Goal: Task Accomplishment & Management: Use online tool/utility

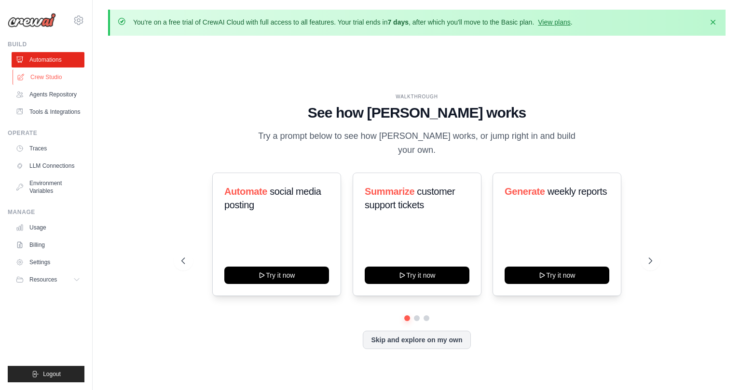
click at [65, 78] on link "Crew Studio" at bounding box center [49, 76] width 73 height 15
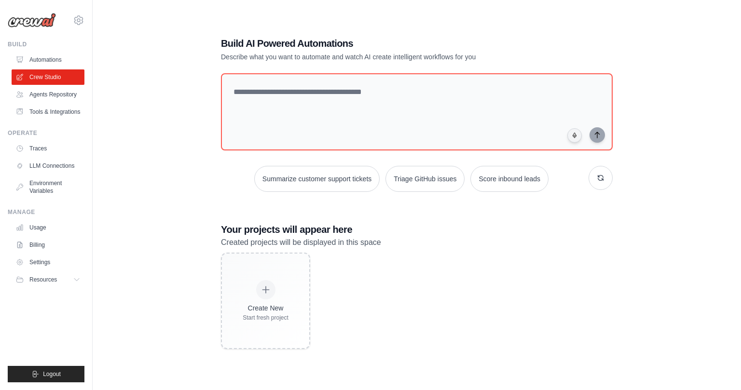
scroll to position [53, 0]
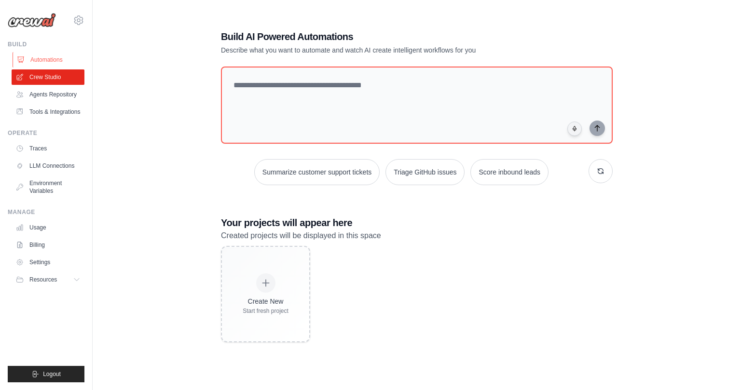
click at [44, 56] on link "Automations" at bounding box center [49, 59] width 73 height 15
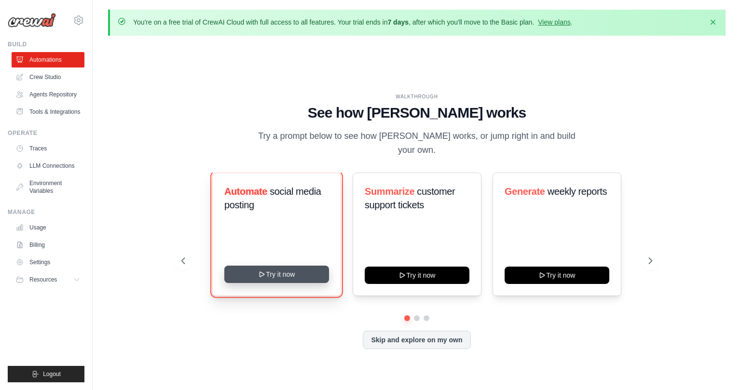
click at [286, 270] on button "Try it now" at bounding box center [276, 274] width 105 height 17
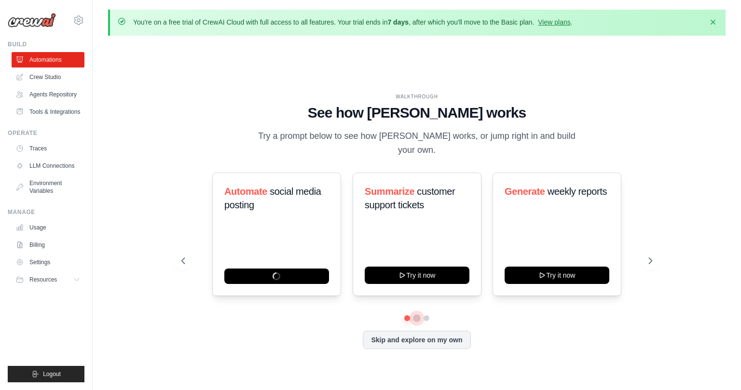
click at [416, 314] on button at bounding box center [417, 318] width 8 height 8
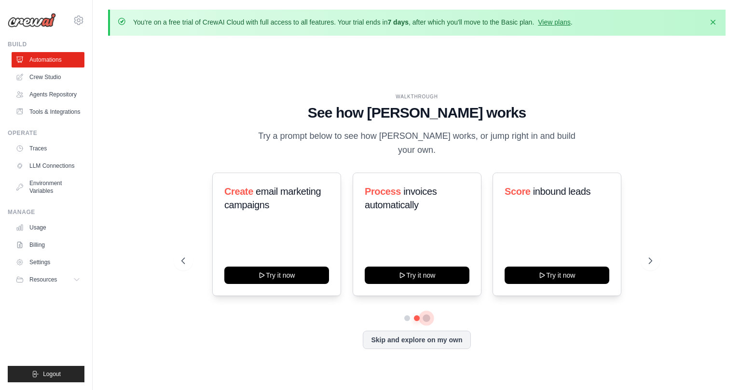
click at [426, 314] on button at bounding box center [427, 318] width 8 height 8
click at [418, 315] on button at bounding box center [416, 318] width 7 height 7
click at [419, 222] on div "Process invoices automatically Try it now" at bounding box center [417, 234] width 129 height 123
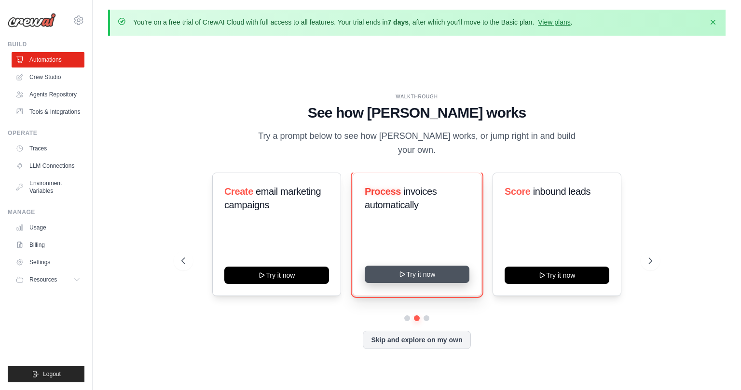
click at [407, 266] on button "Try it now" at bounding box center [417, 274] width 105 height 17
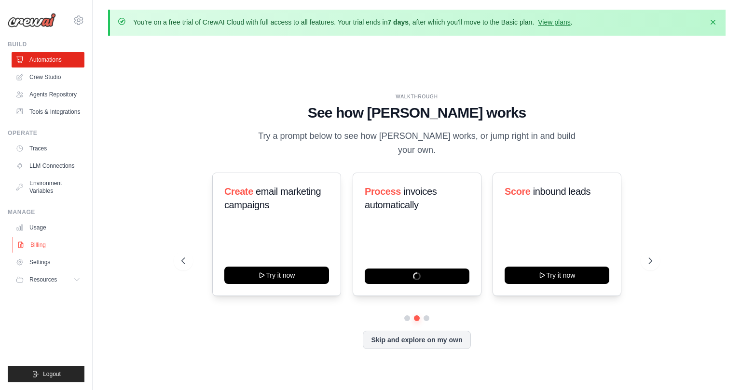
click at [40, 243] on link "Billing" at bounding box center [49, 244] width 73 height 15
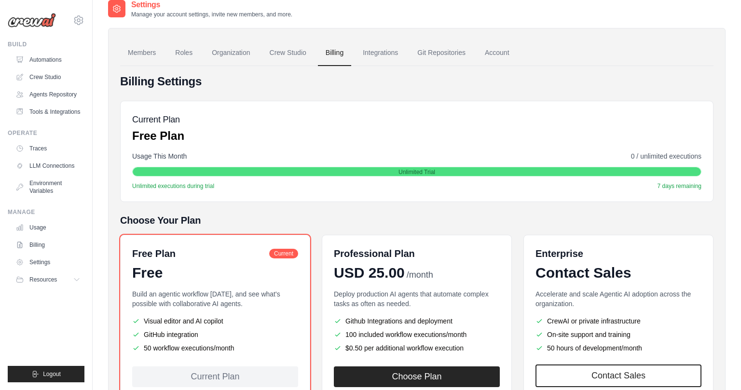
scroll to position [115, 0]
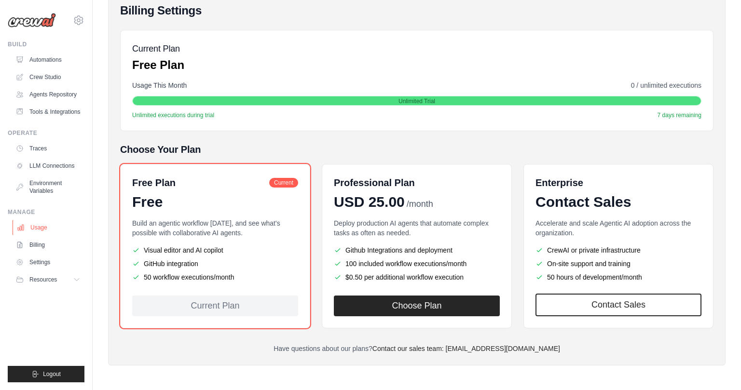
click at [50, 226] on link "Usage" at bounding box center [49, 227] width 73 height 15
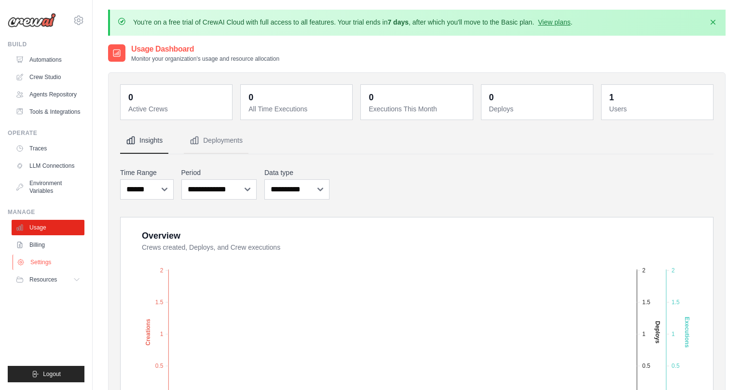
click at [47, 262] on link "Settings" at bounding box center [49, 262] width 73 height 15
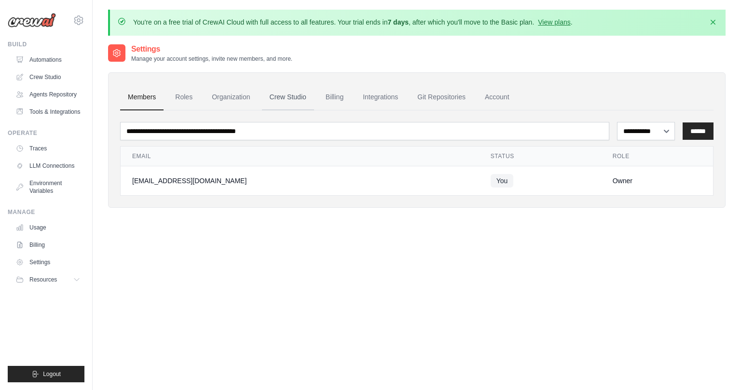
click at [285, 101] on link "Crew Studio" at bounding box center [288, 97] width 52 height 26
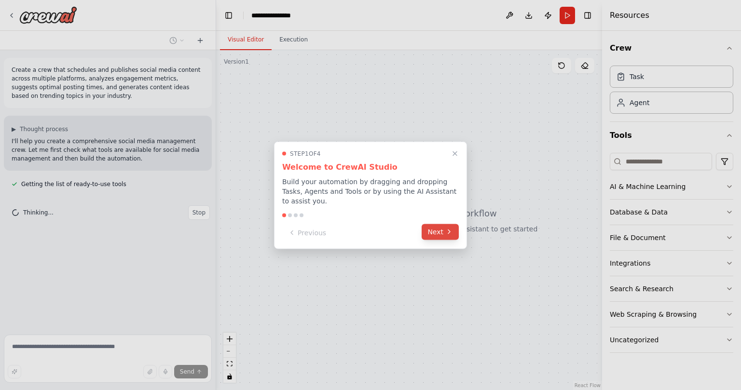
click at [445, 236] on button "Next" at bounding box center [440, 232] width 37 height 16
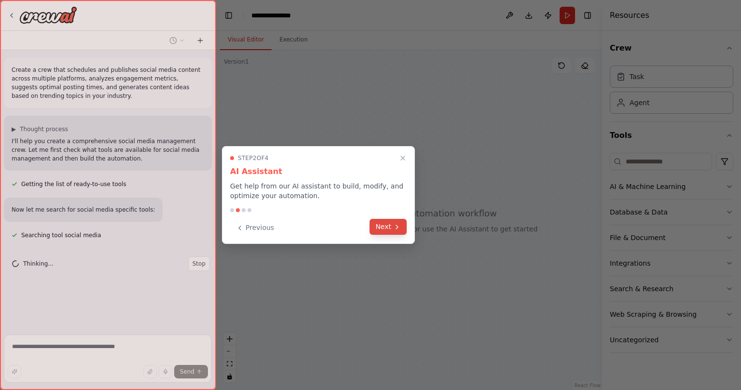
click at [381, 229] on button "Next" at bounding box center [387, 227] width 37 height 16
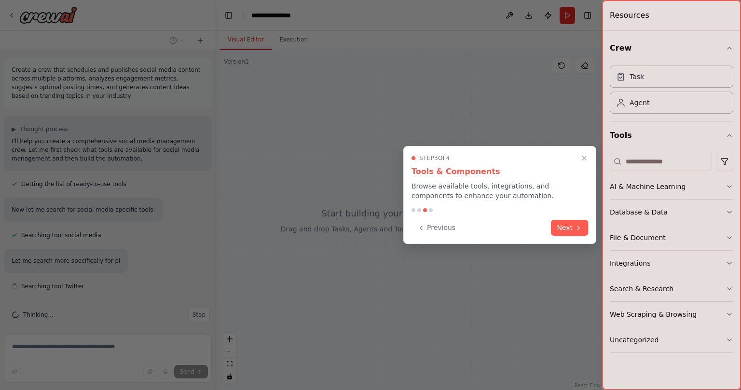
scroll to position [6, 0]
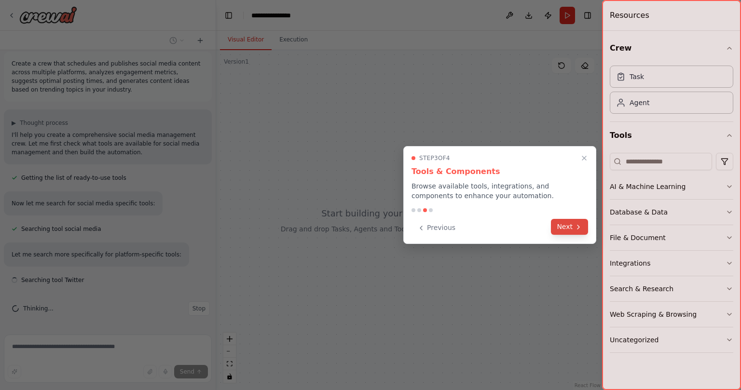
click at [584, 230] on button "Next" at bounding box center [569, 227] width 37 height 16
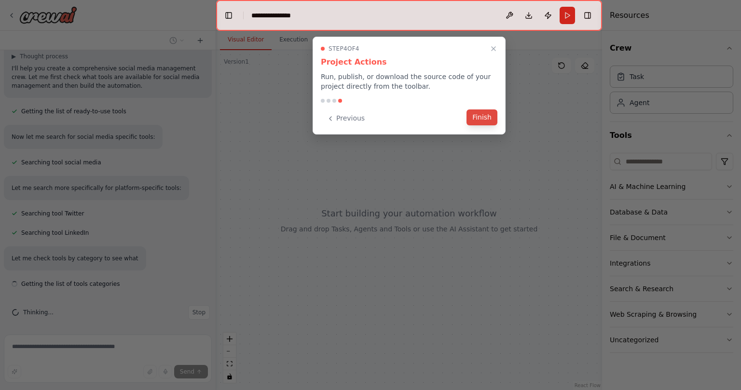
scroll to position [77, 0]
click at [487, 121] on button "Finish" at bounding box center [481, 117] width 31 height 16
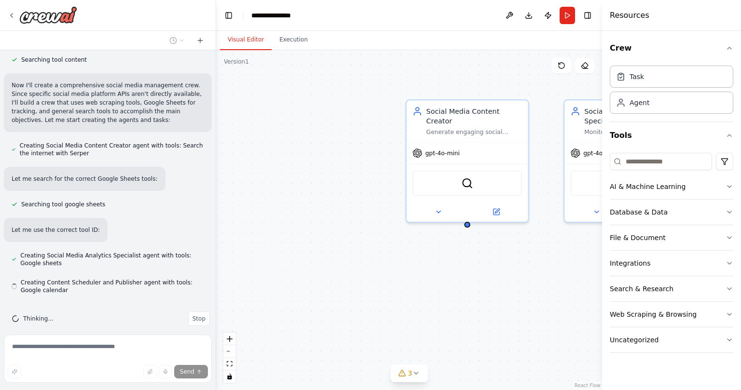
scroll to position [474, 0]
click at [704, 7] on div "Resources" at bounding box center [671, 15] width 139 height 31
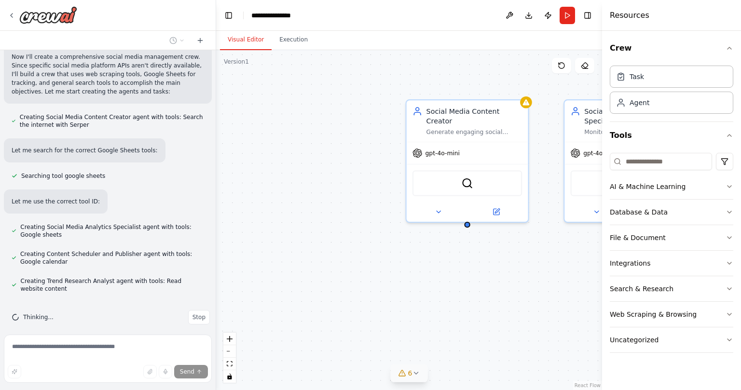
click at [418, 371] on icon at bounding box center [416, 373] width 8 height 8
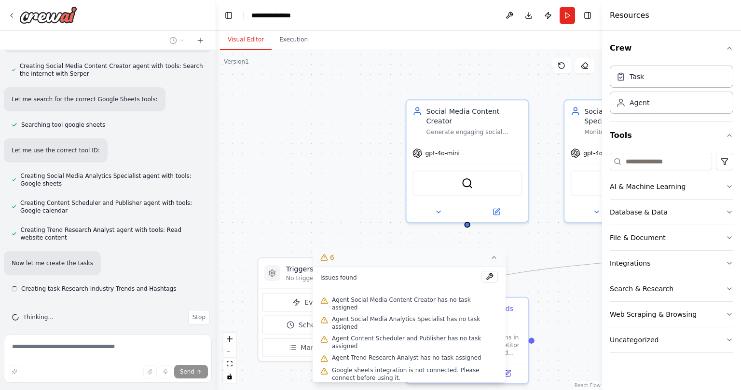
click at [297, 314] on div "Event Schedule Manage" at bounding box center [308, 325] width 92 height 64
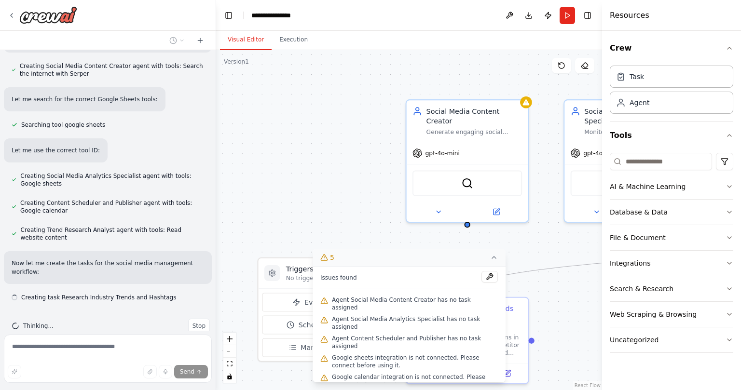
scroll to position [561, 0]
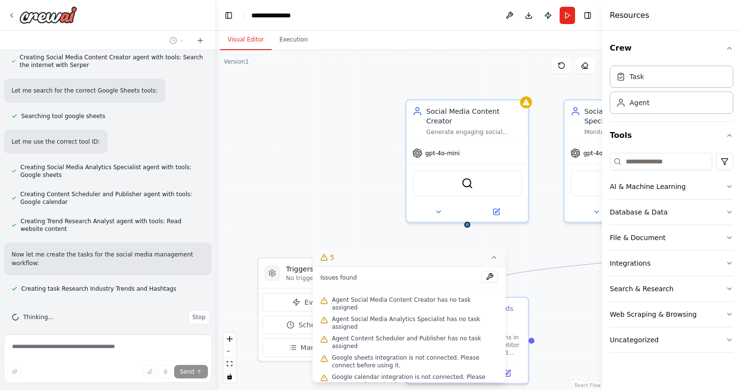
click at [328, 176] on div ".deletable-edge-delete-btn { width: 20px; height: 20px; border: 0px solid #ffff…" at bounding box center [409, 220] width 386 height 340
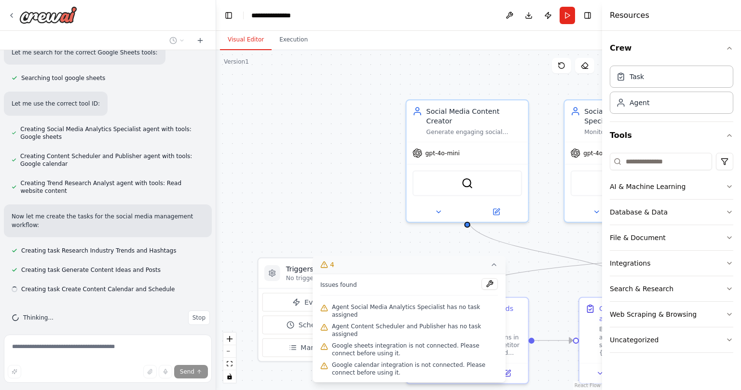
scroll to position [600, 0]
click at [647, 16] on div "Resources" at bounding box center [671, 15] width 139 height 31
click at [724, 46] on button "Crew" at bounding box center [671, 48] width 123 height 27
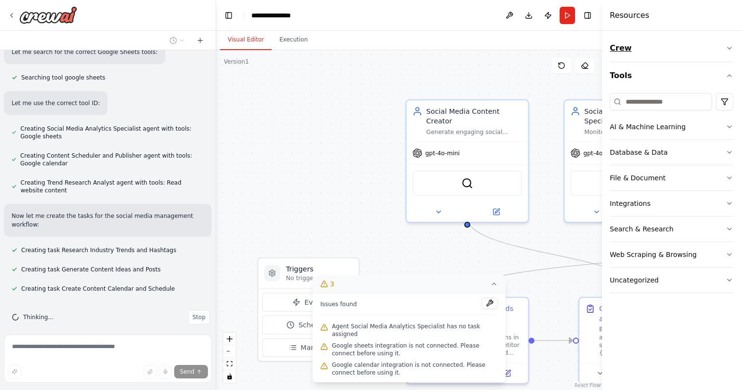
click at [724, 46] on button "Crew" at bounding box center [671, 48] width 123 height 27
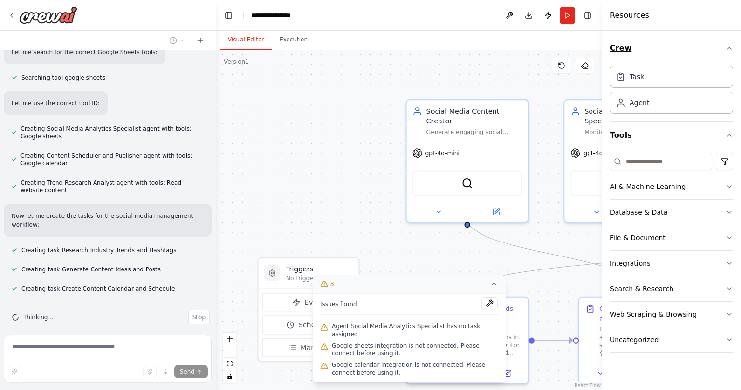
click at [724, 46] on button "Crew" at bounding box center [671, 48] width 123 height 27
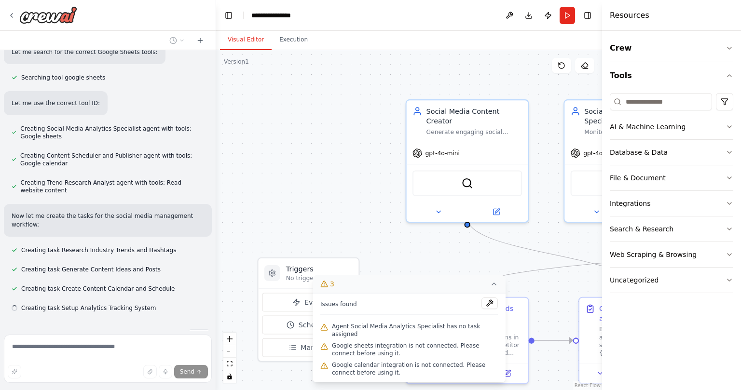
scroll to position [619, 0]
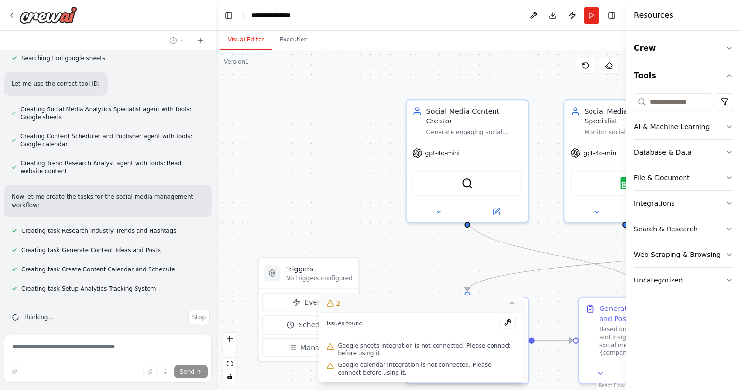
drag, startPoint x: 602, startPoint y: 60, endPoint x: 740, endPoint y: 36, distance: 140.0
click at [740, 36] on div "Resources Crew Tools AI & Machine Learning Database & Data File & Document Inte…" at bounding box center [683, 195] width 115 height 390
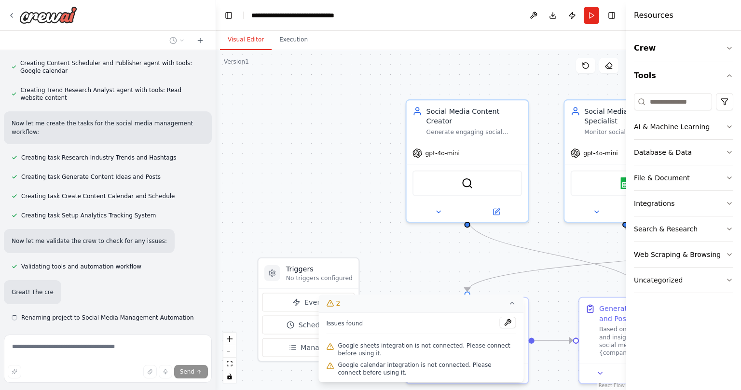
scroll to position [693, 0]
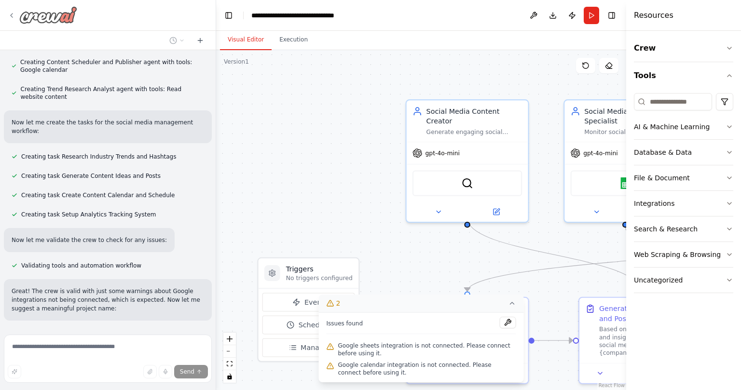
click at [14, 15] on icon at bounding box center [12, 16] width 8 height 8
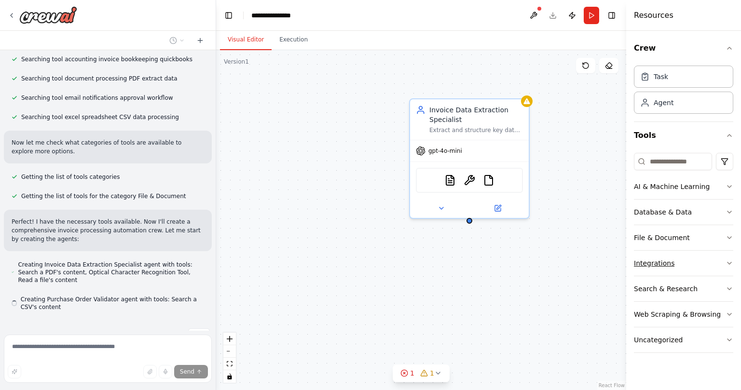
scroll to position [212, 0]
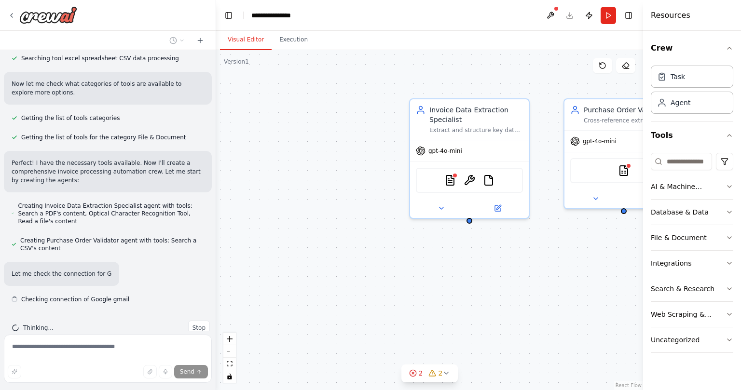
drag, startPoint x: 627, startPoint y: 66, endPoint x: 740, endPoint y: 44, distance: 114.9
click at [740, 44] on div "Resources Crew Task Agent Tools AI & Machine Learning Database & Data File & Do…" at bounding box center [692, 195] width 98 height 390
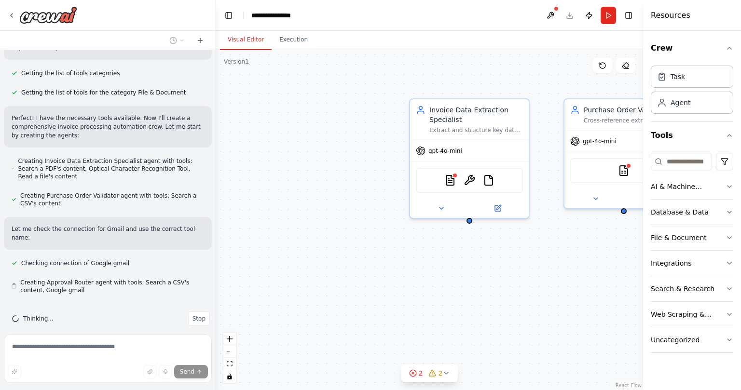
scroll to position [290, 0]
click at [15, 13] on div at bounding box center [42, 14] width 69 height 17
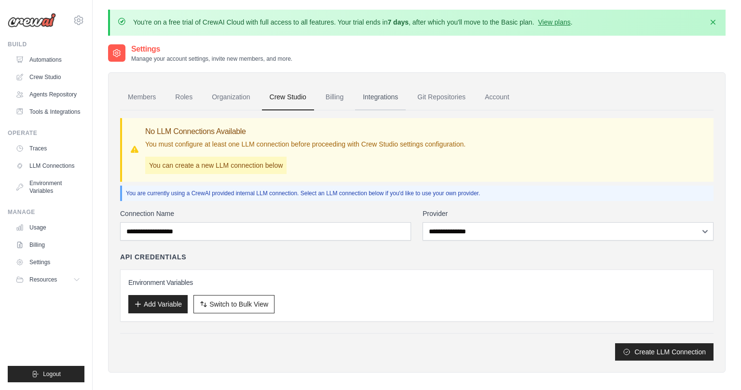
click at [379, 100] on link "Integrations" at bounding box center [380, 97] width 51 height 26
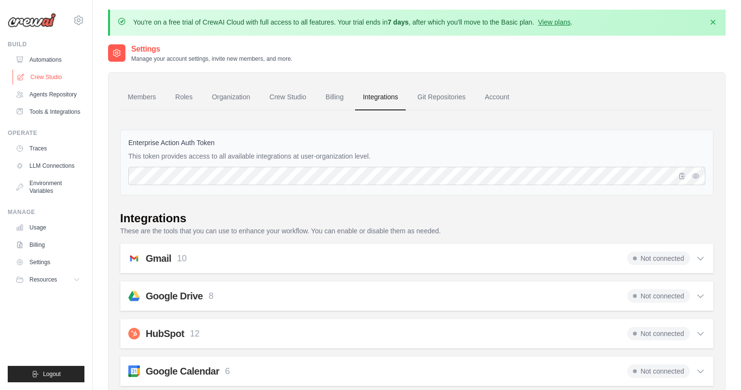
click at [45, 75] on link "Crew Studio" at bounding box center [49, 76] width 73 height 15
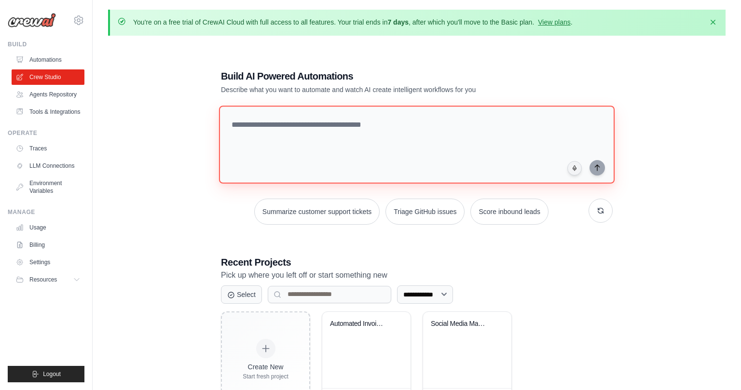
click at [270, 130] on textarea at bounding box center [416, 145] width 395 height 78
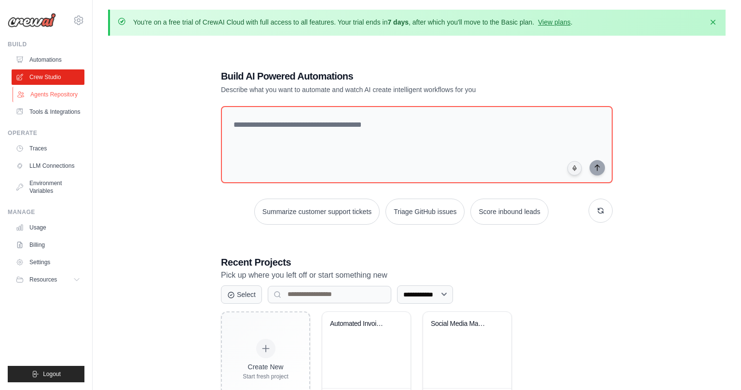
click at [41, 95] on link "Agents Repository" at bounding box center [49, 94] width 73 height 15
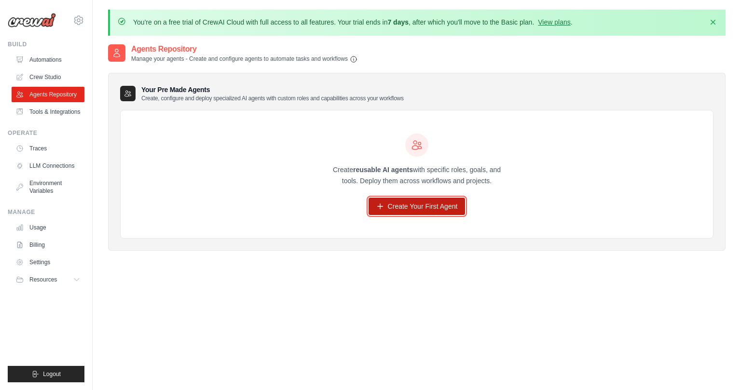
click at [404, 212] on link "Create Your First Agent" at bounding box center [416, 206] width 97 height 17
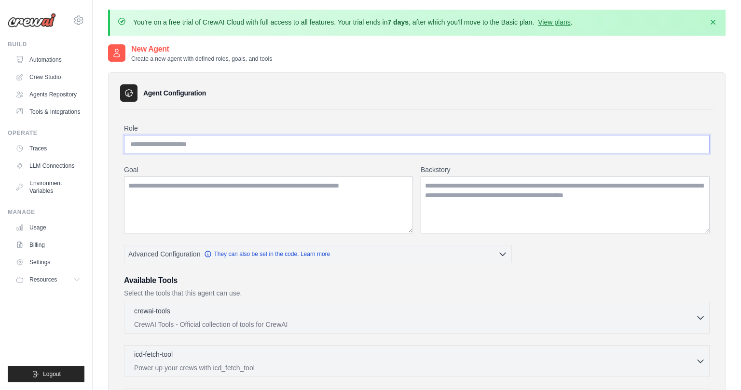
click at [278, 141] on input "Role" at bounding box center [417, 144] width 586 height 18
click at [66, 163] on link "LLM Connections" at bounding box center [49, 165] width 73 height 15
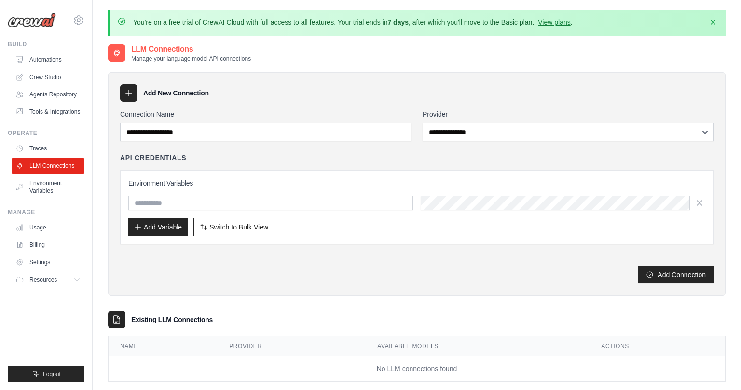
click at [43, 23] on img at bounding box center [32, 20] width 48 height 14
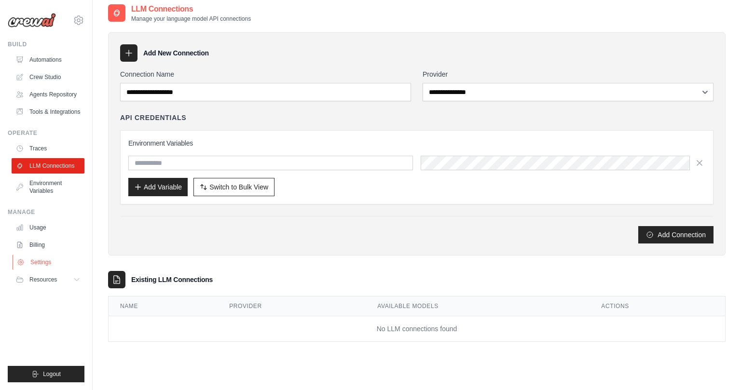
scroll to position [53, 0]
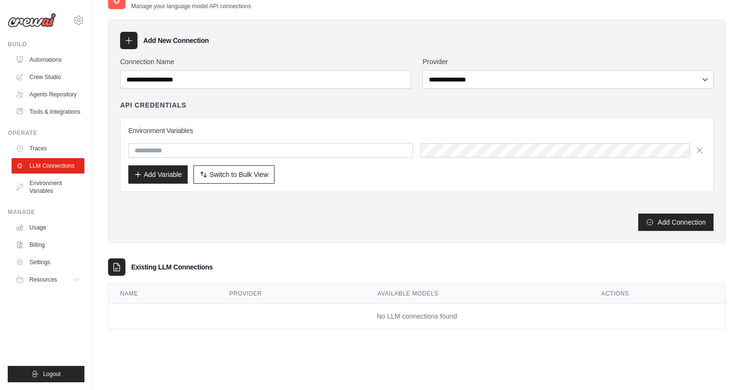
click at [38, 23] on img at bounding box center [32, 20] width 48 height 14
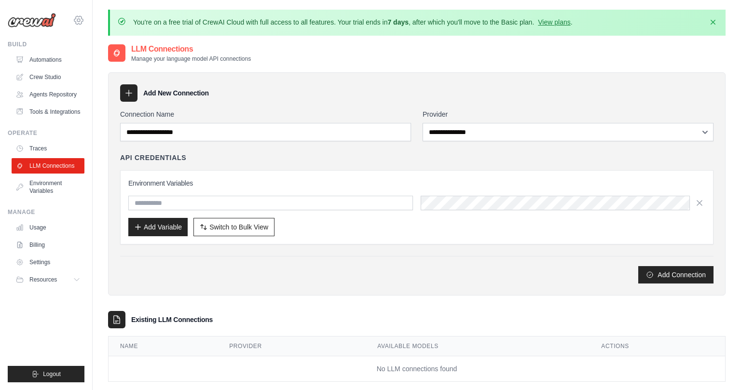
click at [78, 24] on icon at bounding box center [78, 20] width 9 height 8
click at [89, 55] on span "Settings" at bounding box center [120, 60] width 76 height 10
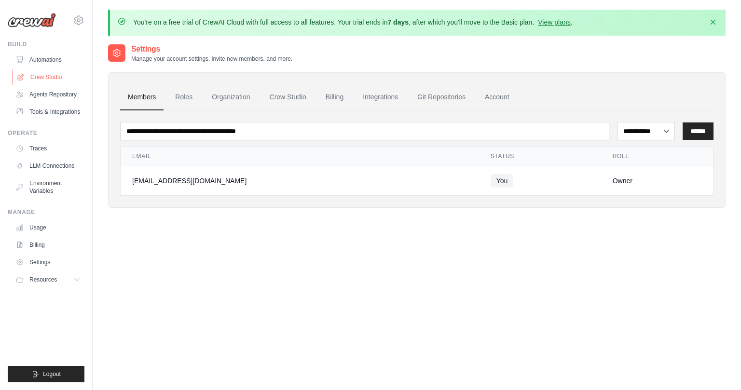
click at [26, 74] on link "Crew Studio" at bounding box center [49, 76] width 73 height 15
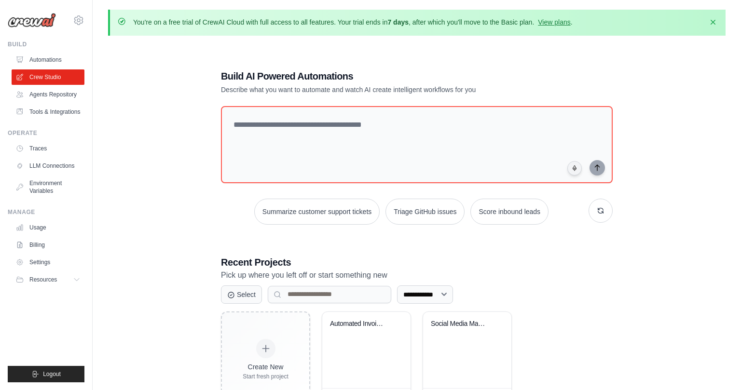
scroll to position [53, 0]
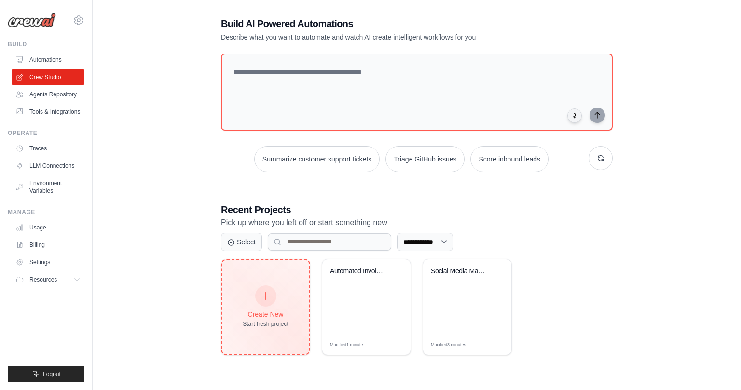
click at [253, 306] on div "Create New Start fresh project" at bounding box center [266, 306] width 46 height 41
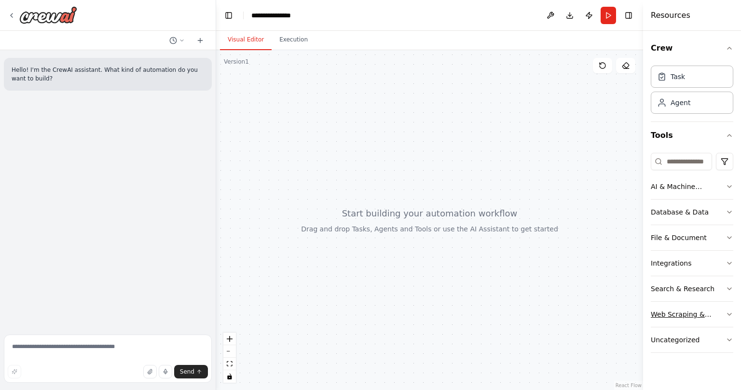
click at [730, 320] on button "Web Scraping & Browsing" at bounding box center [692, 314] width 82 height 25
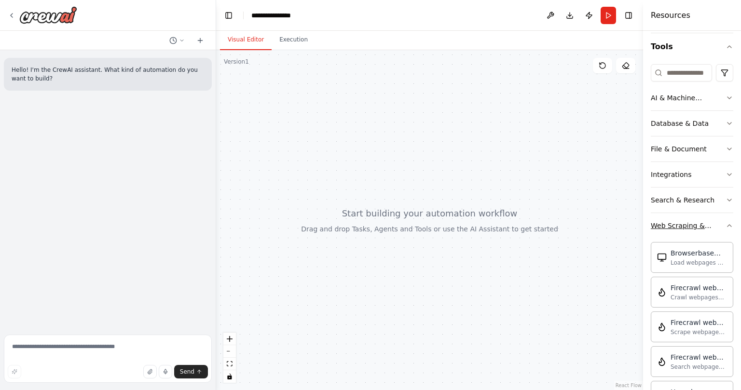
scroll to position [144, 0]
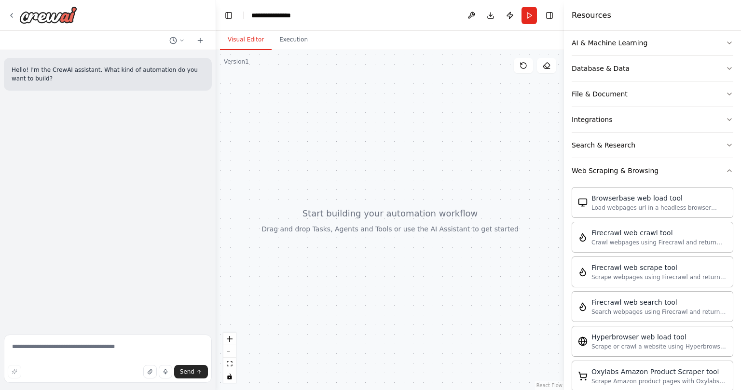
drag, startPoint x: 643, startPoint y: 303, endPoint x: 563, endPoint y: 298, distance: 79.7
click at [564, 298] on div at bounding box center [566, 195] width 4 height 390
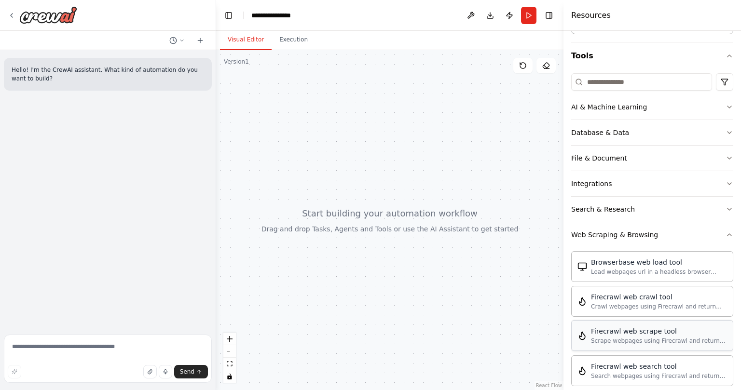
scroll to position [49, 0]
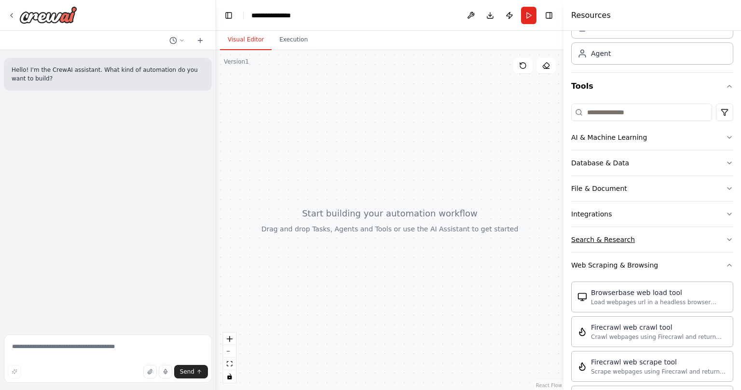
click at [609, 243] on div "Search & Research" at bounding box center [603, 240] width 64 height 10
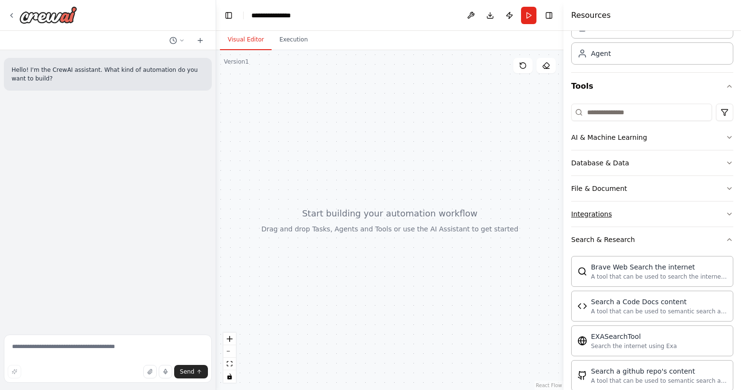
click at [598, 214] on div "Integrations" at bounding box center [591, 214] width 41 height 10
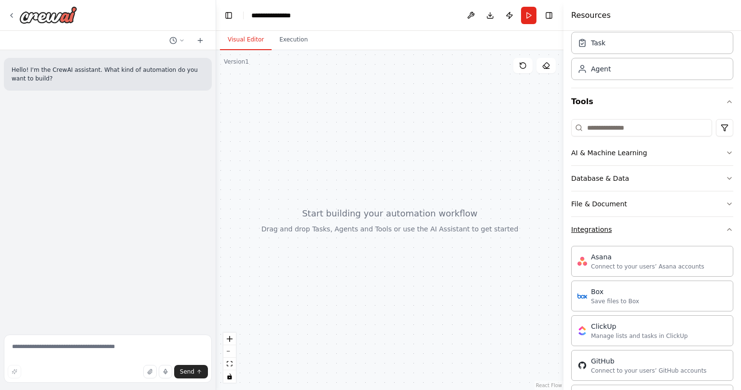
scroll to position [0, 0]
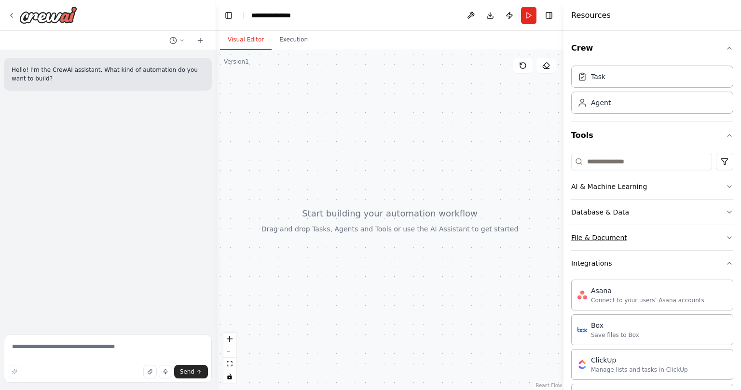
click at [592, 237] on div "File & Document" at bounding box center [599, 238] width 56 height 10
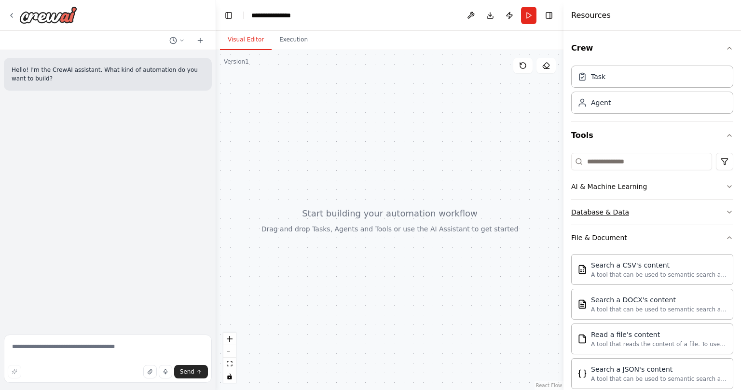
click at [590, 207] on button "Database & Data" at bounding box center [652, 212] width 162 height 25
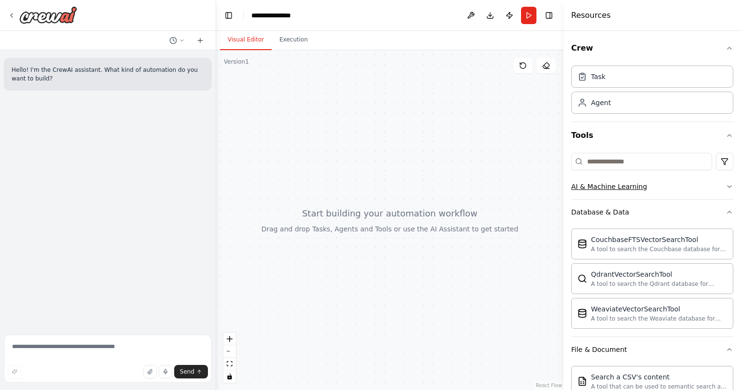
click at [592, 187] on div "AI & Machine Learning" at bounding box center [609, 187] width 76 height 10
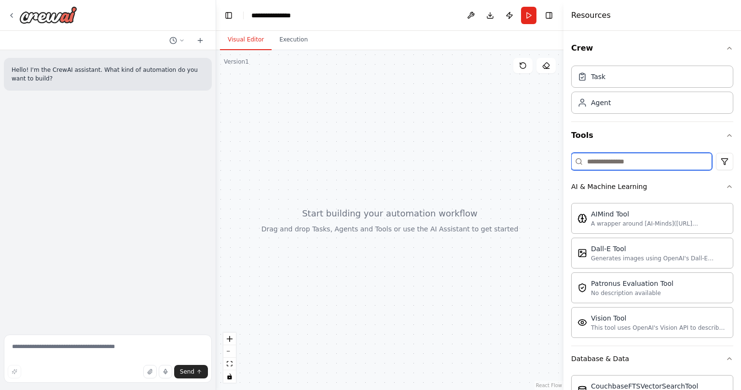
click at [596, 162] on input at bounding box center [641, 161] width 141 height 17
click at [354, 101] on div at bounding box center [389, 220] width 347 height 340
click at [113, 336] on textarea at bounding box center [108, 359] width 208 height 48
click at [109, 354] on textarea at bounding box center [108, 359] width 208 height 48
click at [619, 222] on div "A wrapper around [AI-Minds]([URL][DOMAIN_NAME]). Useful for when you need answe…" at bounding box center [659, 223] width 136 height 8
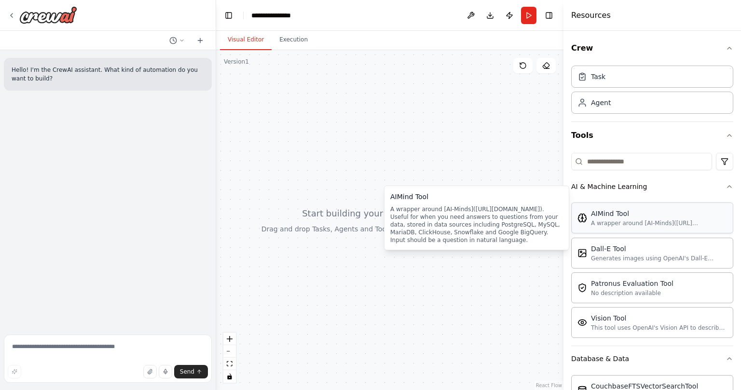
click at [586, 229] on div "AIMind Tool A wrapper around [AI-Minds]([URL][DOMAIN_NAME]). Useful for when yo…" at bounding box center [652, 218] width 162 height 31
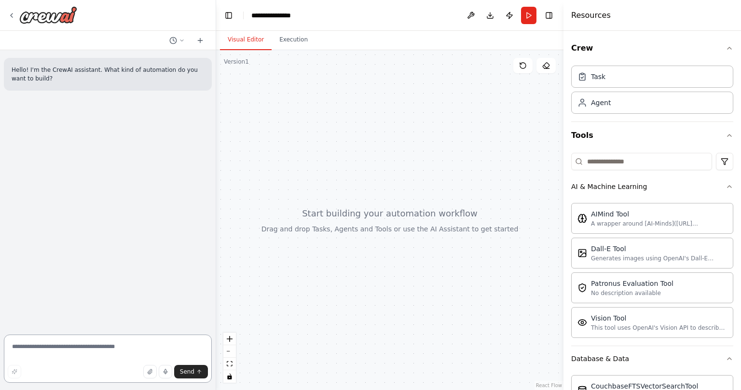
click at [127, 348] on textarea at bounding box center [108, 359] width 208 height 48
type textarea "*"
click at [645, 107] on div "Agent" at bounding box center [652, 102] width 162 height 22
click at [631, 104] on div "Agent" at bounding box center [652, 102] width 162 height 22
click at [611, 106] on div "Agent" at bounding box center [652, 102] width 162 height 22
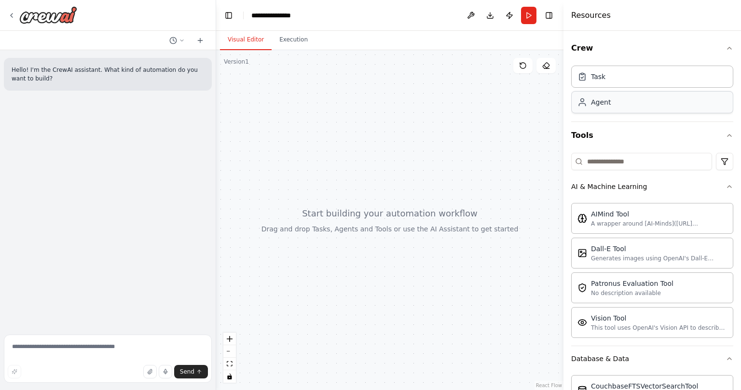
click at [591, 100] on div "Agent" at bounding box center [601, 102] width 20 height 10
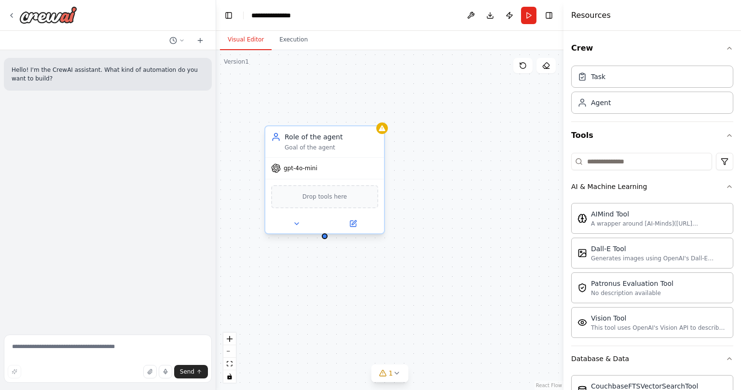
click at [321, 148] on div "Goal of the agent" at bounding box center [332, 148] width 94 height 8
click at [328, 143] on div "Role of the agent Goal of the agent" at bounding box center [332, 141] width 94 height 19
click at [319, 152] on div "Role of the agent Goal of the agent" at bounding box center [324, 141] width 119 height 31
click at [311, 151] on div "Goal of the agent" at bounding box center [332, 148] width 94 height 8
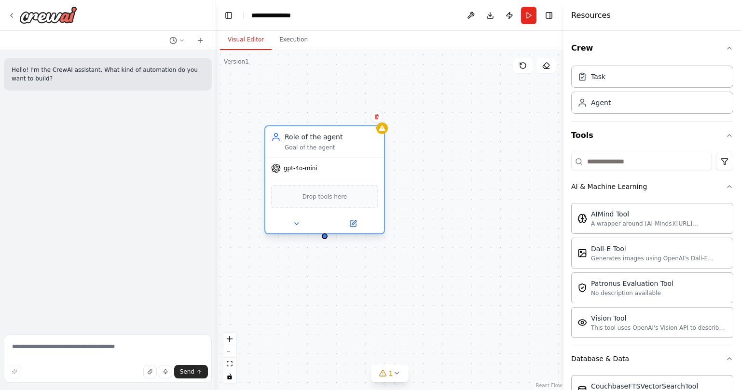
click at [311, 151] on div "Goal of the agent" at bounding box center [332, 148] width 94 height 8
click at [319, 142] on div "Role of the agent Goal of the agent" at bounding box center [332, 141] width 94 height 19
click at [316, 197] on span "Drop tools here" at bounding box center [324, 197] width 45 height 10
click at [276, 154] on div "Role of the agent Goal of the agent" at bounding box center [324, 141] width 119 height 31
click at [296, 149] on div "Goal of the agent" at bounding box center [332, 148] width 94 height 8
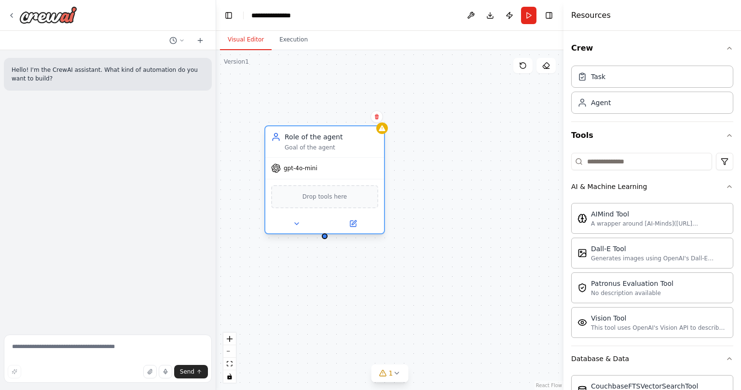
click at [296, 149] on div "Goal of the agent" at bounding box center [332, 148] width 94 height 8
click at [352, 224] on icon at bounding box center [354, 222] width 4 height 4
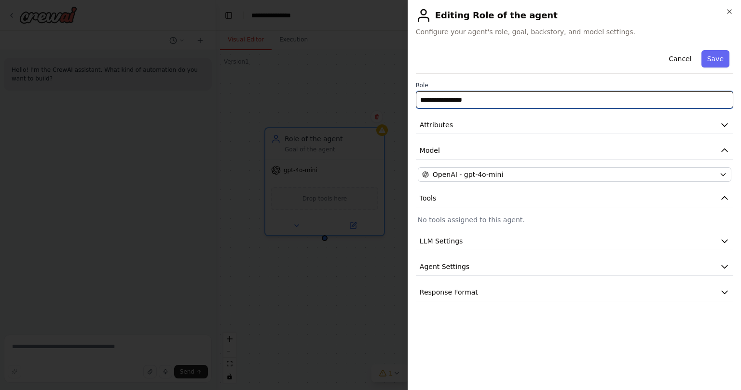
click at [467, 105] on input "**********" at bounding box center [574, 99] width 317 height 17
paste input "*********"
type input "**********"
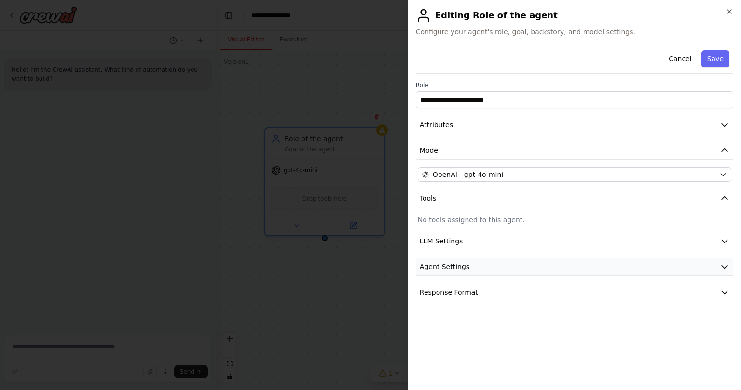
click at [482, 266] on button "Agent Settings" at bounding box center [574, 267] width 317 height 18
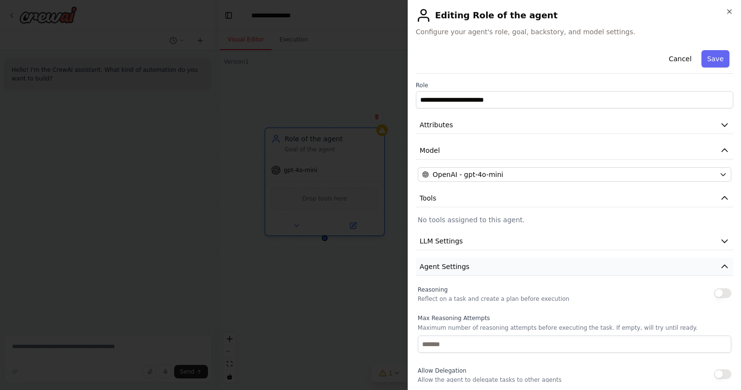
click at [482, 266] on button "Agent Settings" at bounding box center [574, 267] width 317 height 18
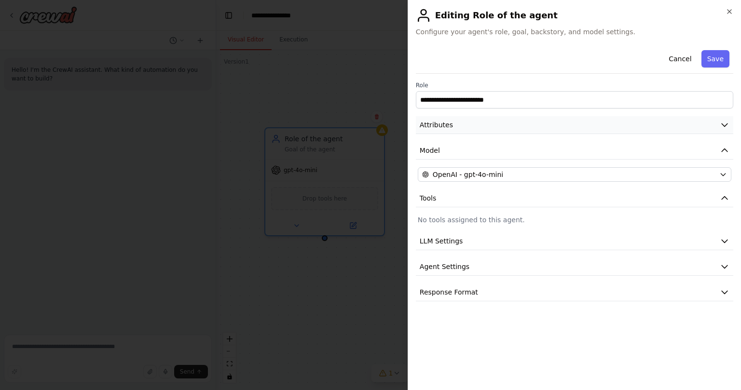
click at [471, 133] on button "Attributes" at bounding box center [574, 125] width 317 height 18
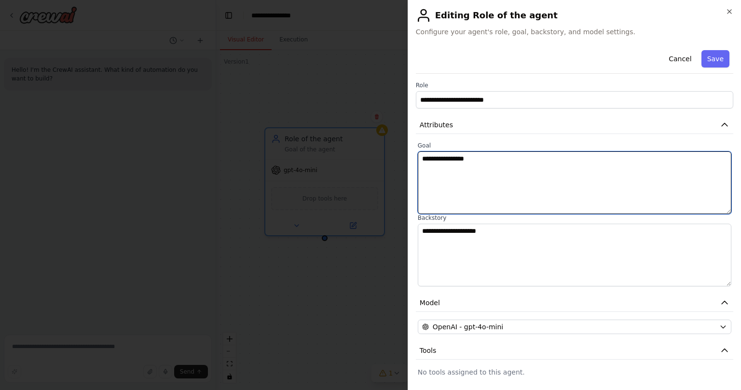
click at [465, 158] on textarea "**********" at bounding box center [575, 182] width 314 height 63
paste textarea "**********"
type textarea "**********"
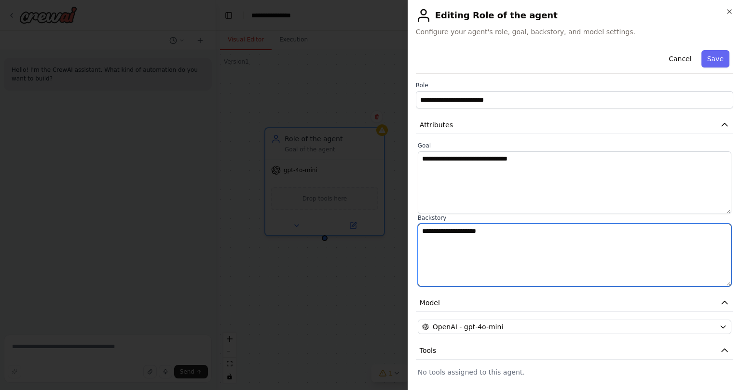
click at [496, 237] on textarea "**********" at bounding box center [575, 255] width 314 height 63
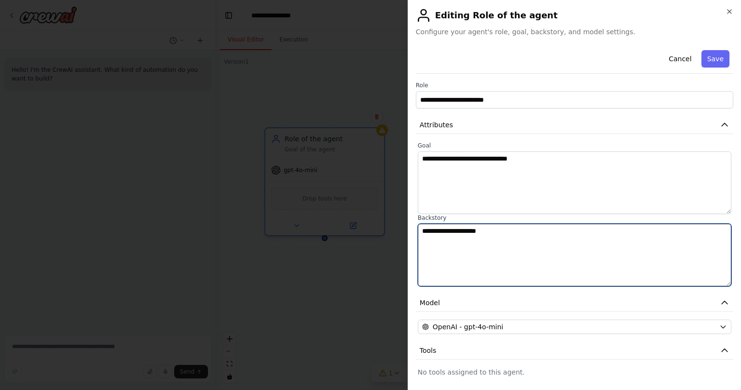
click at [496, 237] on textarea "**********" at bounding box center [575, 255] width 314 height 63
paste textarea "**********"
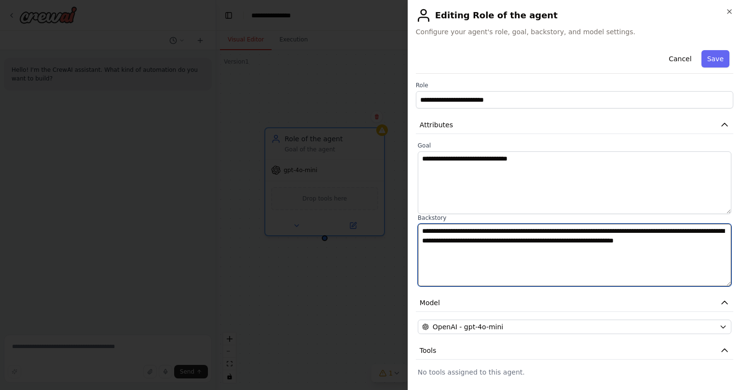
type textarea "**********"
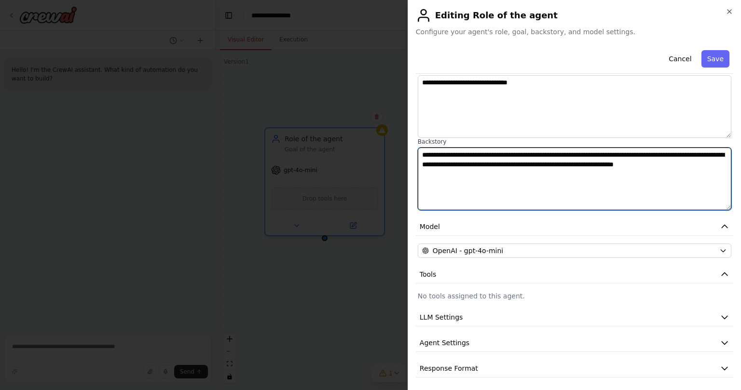
scroll to position [79, 0]
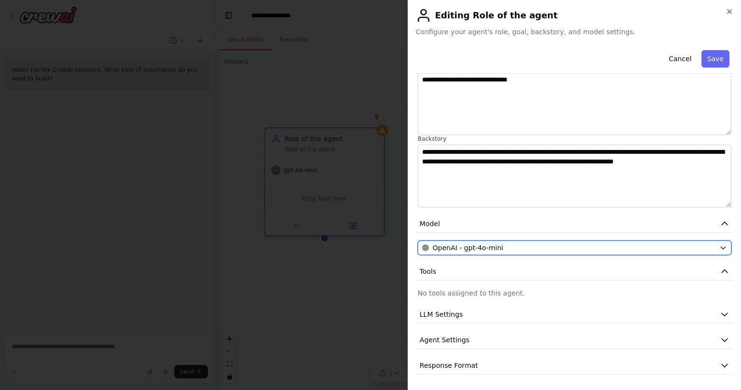
click at [504, 250] on div "OpenAI - gpt-4o-mini" at bounding box center [568, 248] width 293 height 10
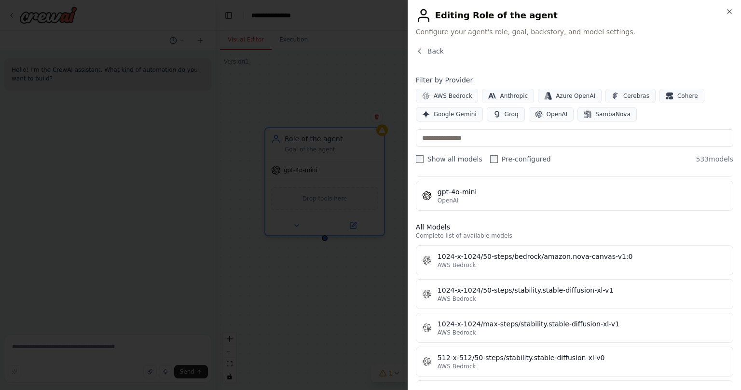
scroll to position [218, 0]
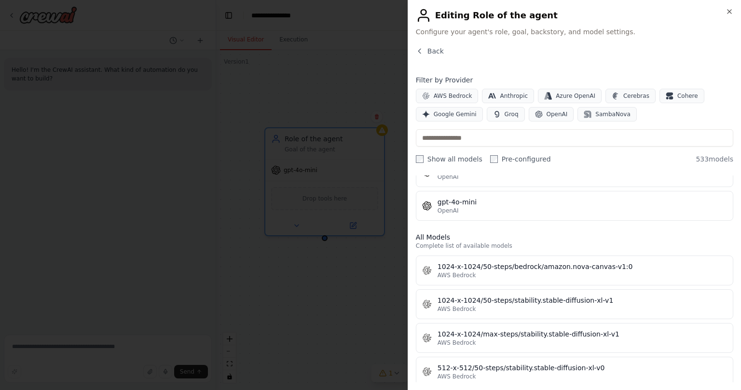
click at [734, 10] on div "Close Editing Role of the agent Configure your agent's role, goal, backstory, a…" at bounding box center [574, 195] width 333 height 390
click at [731, 13] on icon "button" at bounding box center [729, 12] width 4 height 4
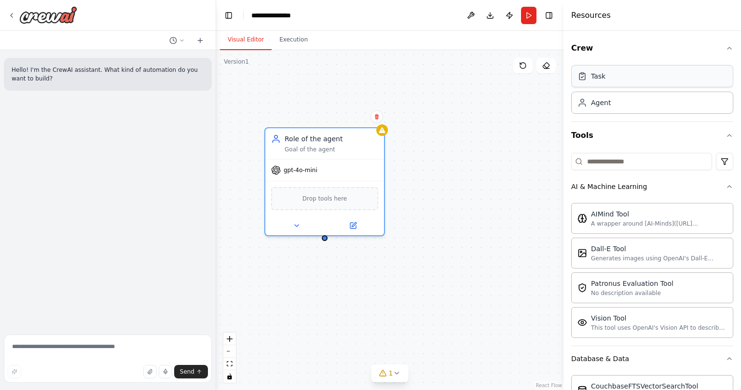
click at [627, 83] on div "Task" at bounding box center [652, 76] width 162 height 22
click at [623, 80] on div "Task" at bounding box center [652, 76] width 162 height 22
